Goal: Communication & Community: Answer question/provide support

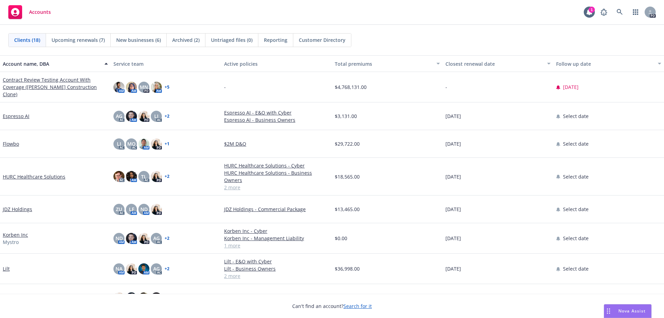
click at [624, 309] on span "Nova Assist" at bounding box center [632, 311] width 27 height 6
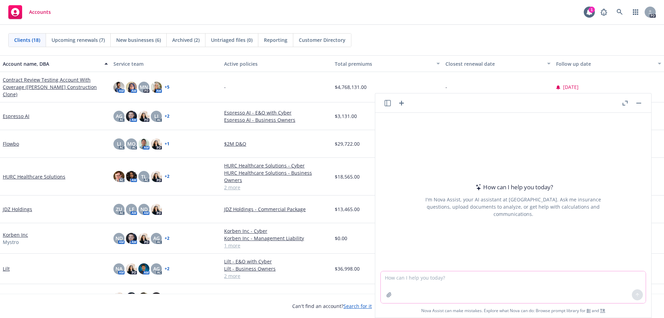
click at [416, 279] on textarea at bounding box center [513, 287] width 265 height 32
paste textarea "Our team would love to reconnect with you and explore how we can partner with A…"
type textarea "smooth this out: Our team would love to reconnect with you and explore how we c…"
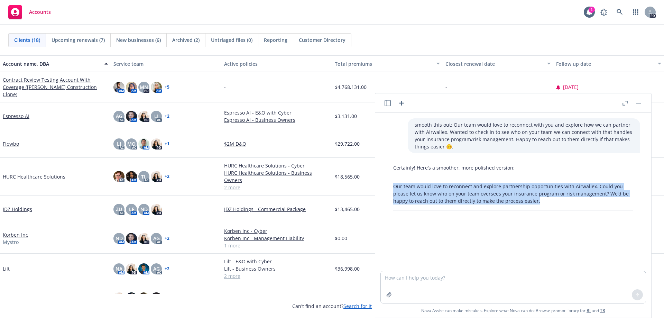
drag, startPoint x: 395, startPoint y: 185, endPoint x: 517, endPoint y: 211, distance: 124.5
click at [517, 211] on div "Certainly! Here’s a smoother, more polished version: Our team would love to rec…" at bounding box center [513, 187] width 254 height 52
copy p "Our team would love to reconnect and explore partnership opportunities with Air…"
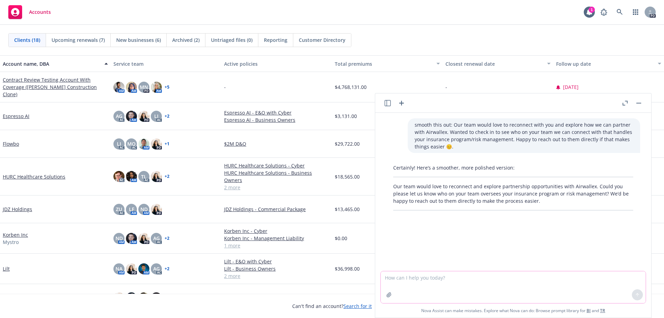
click at [408, 283] on textarea at bounding box center [513, 287] width 265 height 32
paste textarea "I hope you’re doing well 😊. In, [PERSON_NAME], [PERSON_NAME], and team enjoyed …"
type textarea "refine this: I hope you’re doing well 😊. In, [PERSON_NAME], [PERSON_NAME], and …"
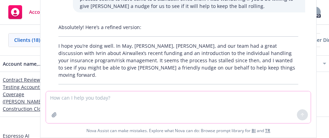
scroll to position [76, 0]
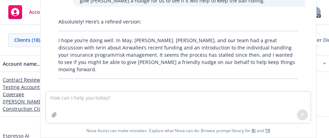
click at [71, 129] on span "Nova Assist can make mistakes. Explore what Nova can do: Browse prompt library …" at bounding box center [178, 131] width 271 height 14
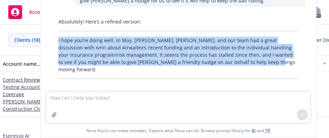
drag, startPoint x: 58, startPoint y: 37, endPoint x: 271, endPoint y: 66, distance: 214.8
click at [271, 66] on div "Absolutely! Here’s a refined version: I hope you’re doing well. In May, [PERSON…" at bounding box center [179, 48] width 254 height 66
copy p "I hope you’re doing well. In May, [PERSON_NAME], [PERSON_NAME], and our team ha…"
